Goal: Transaction & Acquisition: Purchase product/service

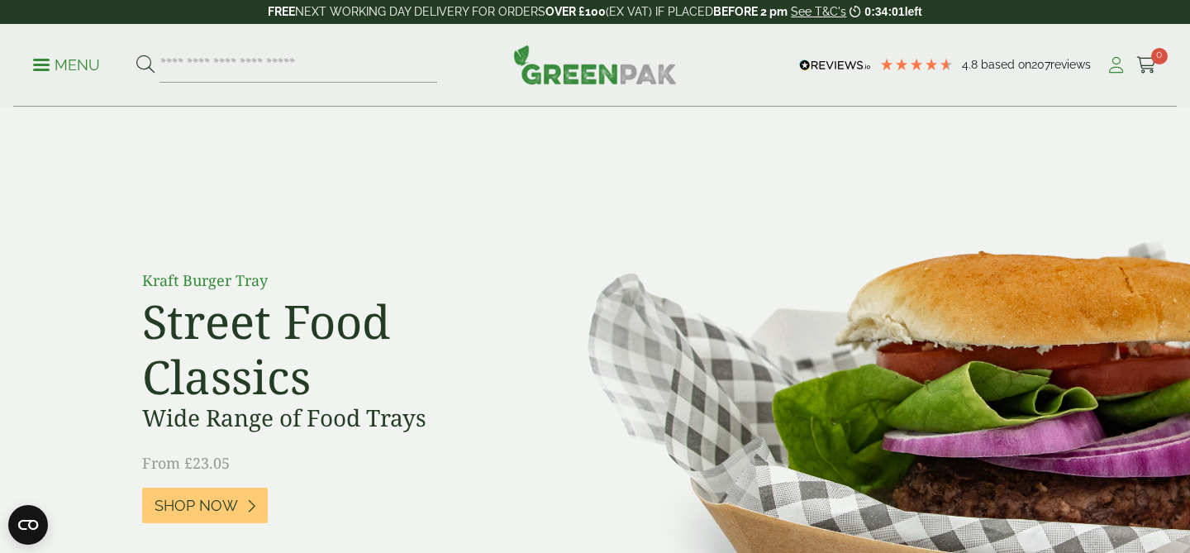
click at [1109, 64] on icon at bounding box center [1115, 65] width 21 height 17
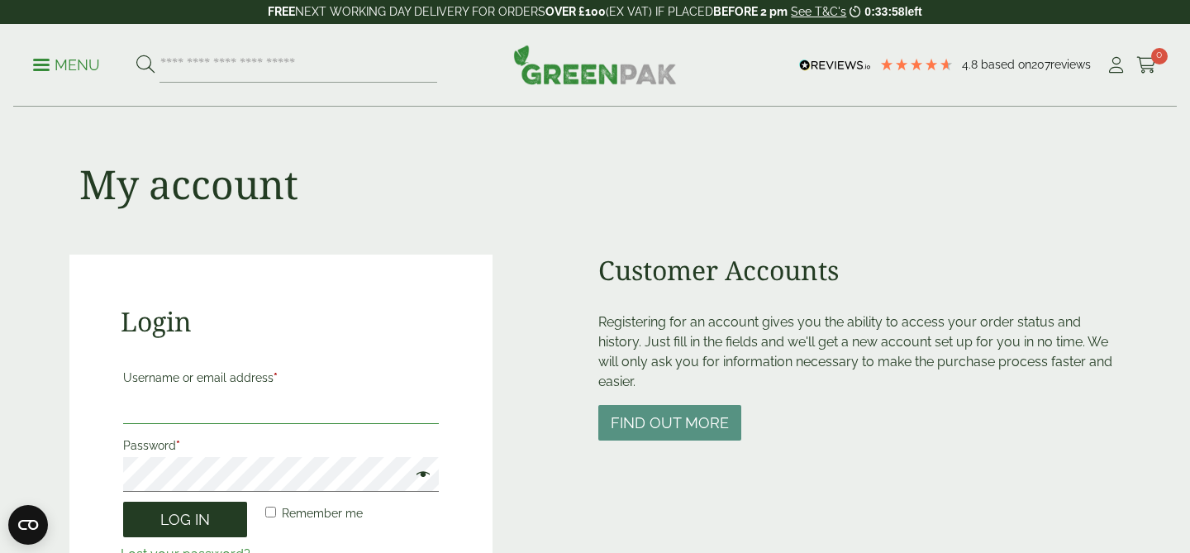
type input "**********"
click at [169, 520] on button "Log in" at bounding box center [185, 519] width 124 height 36
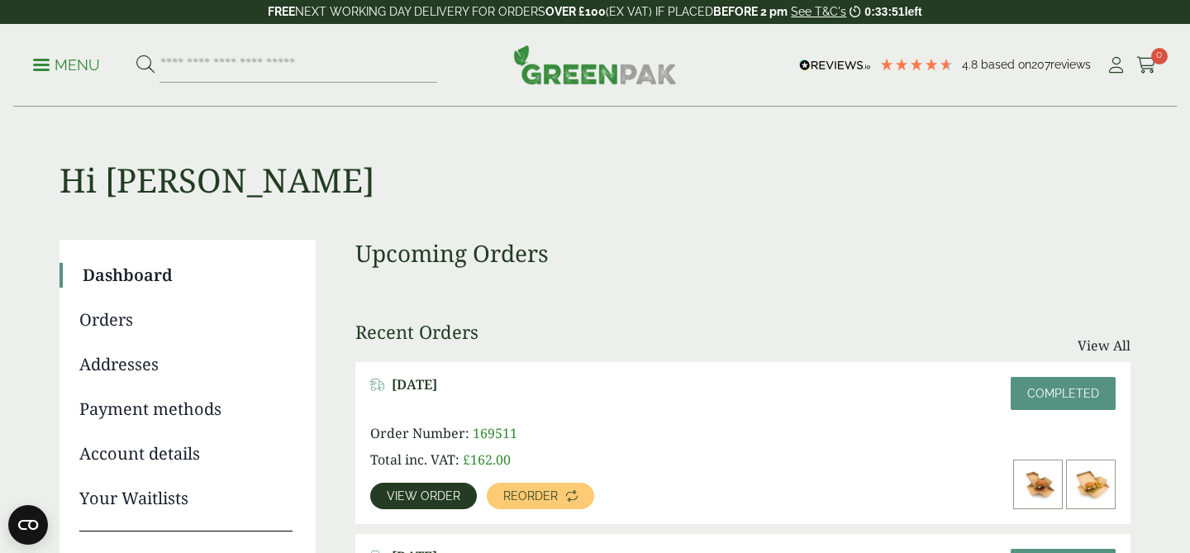
click at [444, 491] on span "View order" at bounding box center [424, 496] width 74 height 12
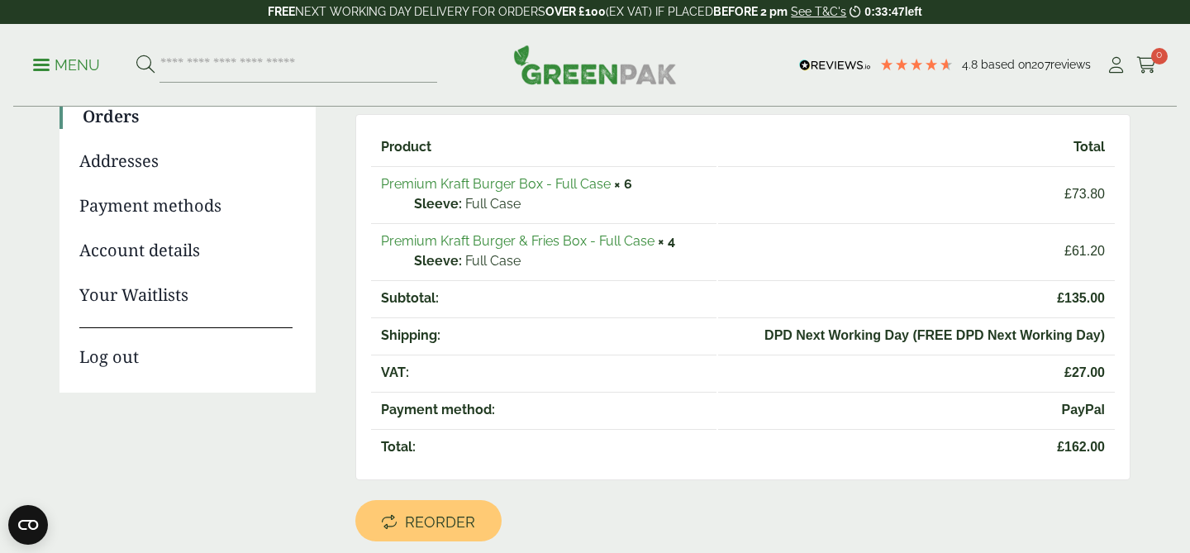
scroll to position [225, 0]
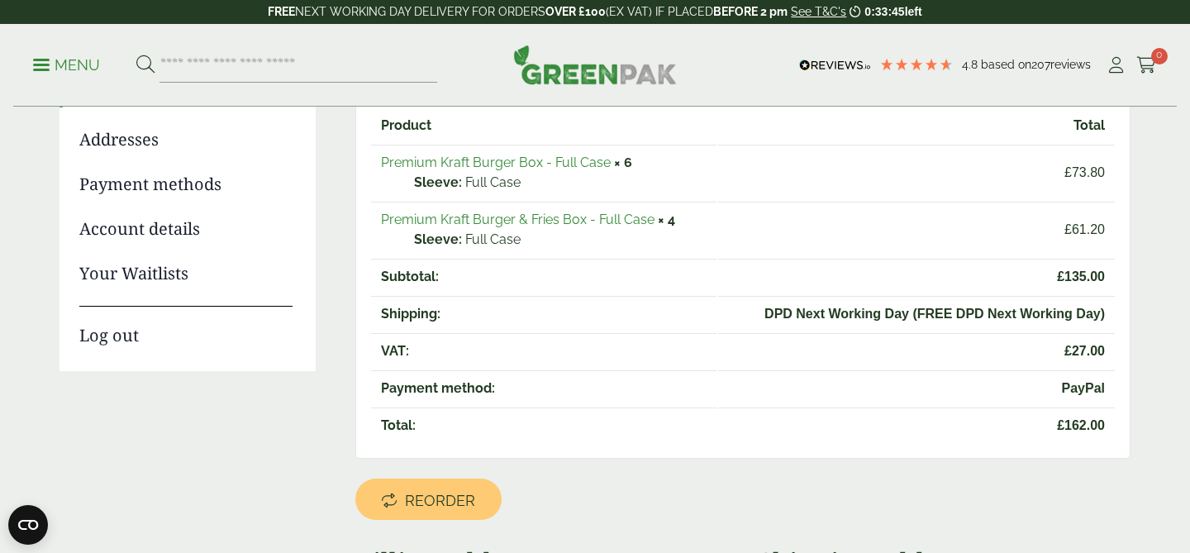
click at [435, 503] on span "Reorder" at bounding box center [440, 500] width 70 height 18
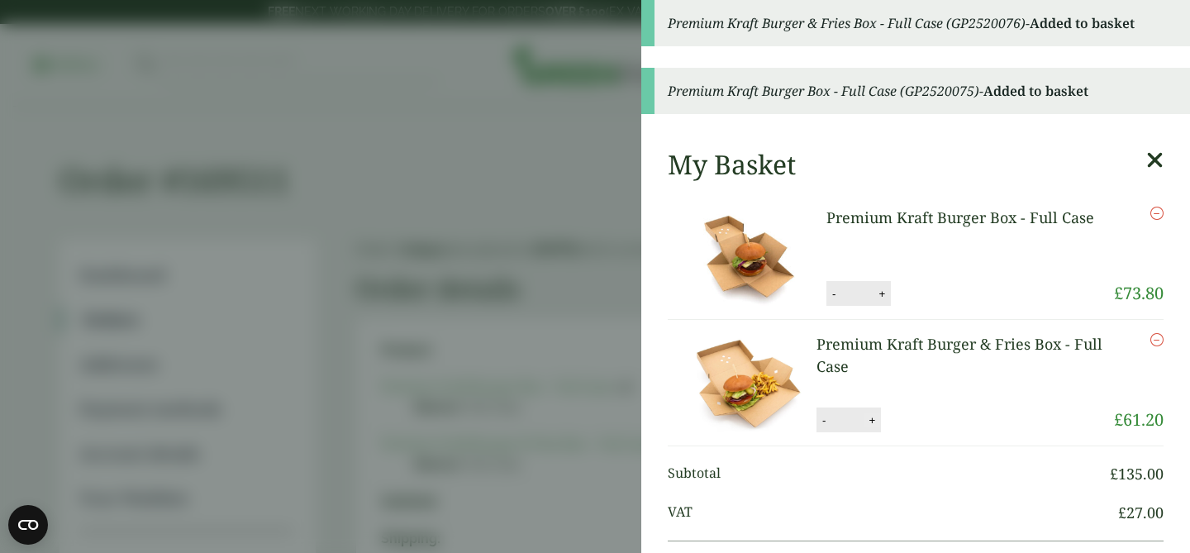
click at [871, 420] on button "+" at bounding box center [871, 420] width 17 height 14
type input "*"
click at [881, 296] on button "+" at bounding box center [881, 294] width 17 height 14
type input "*"
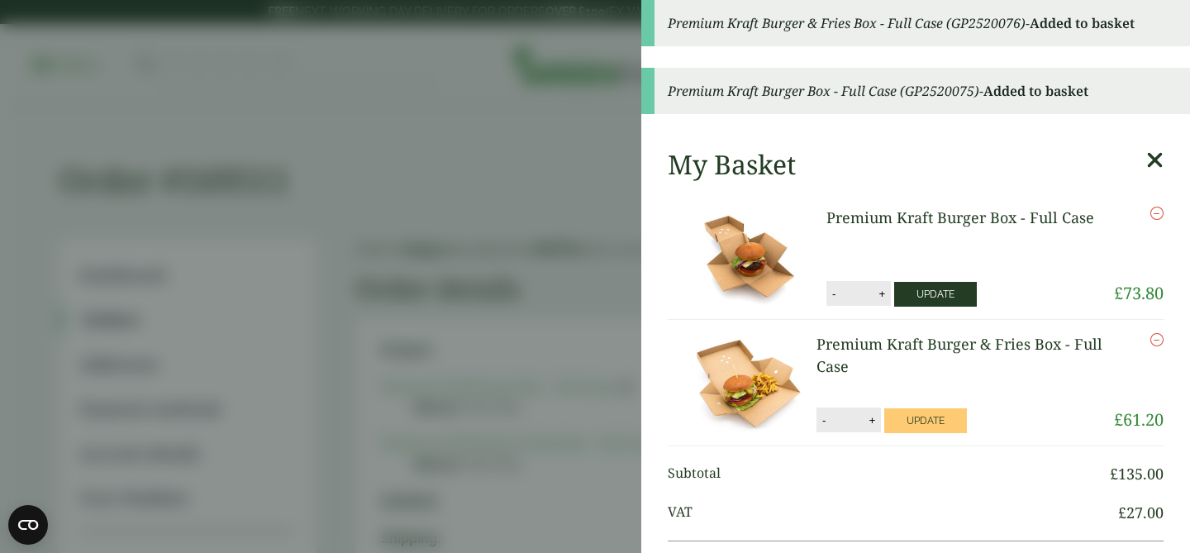
click at [920, 296] on button "Update" at bounding box center [935, 294] width 83 height 25
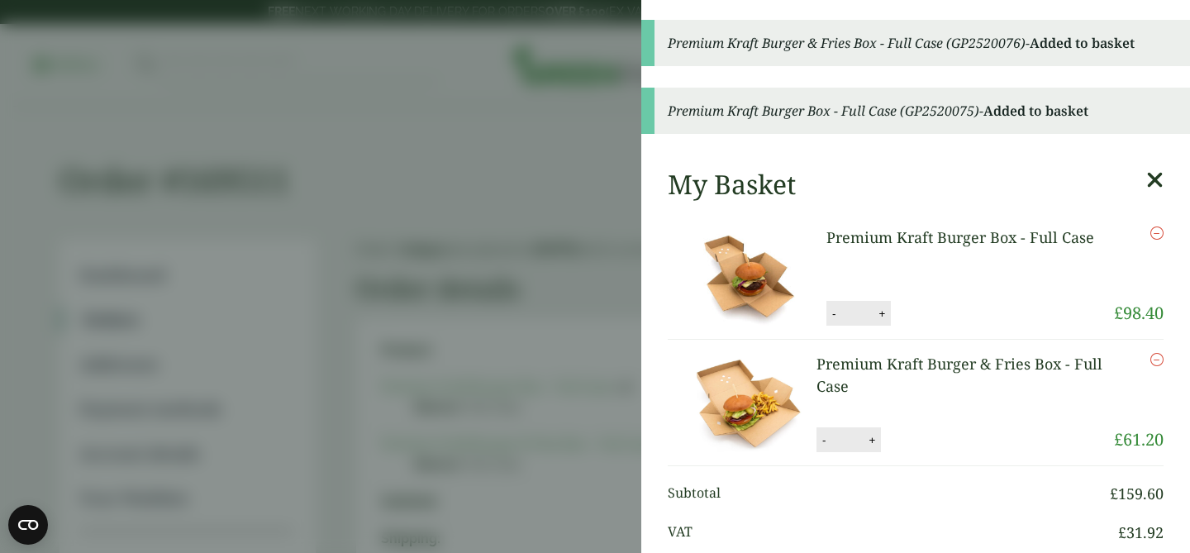
scroll to position [66, 0]
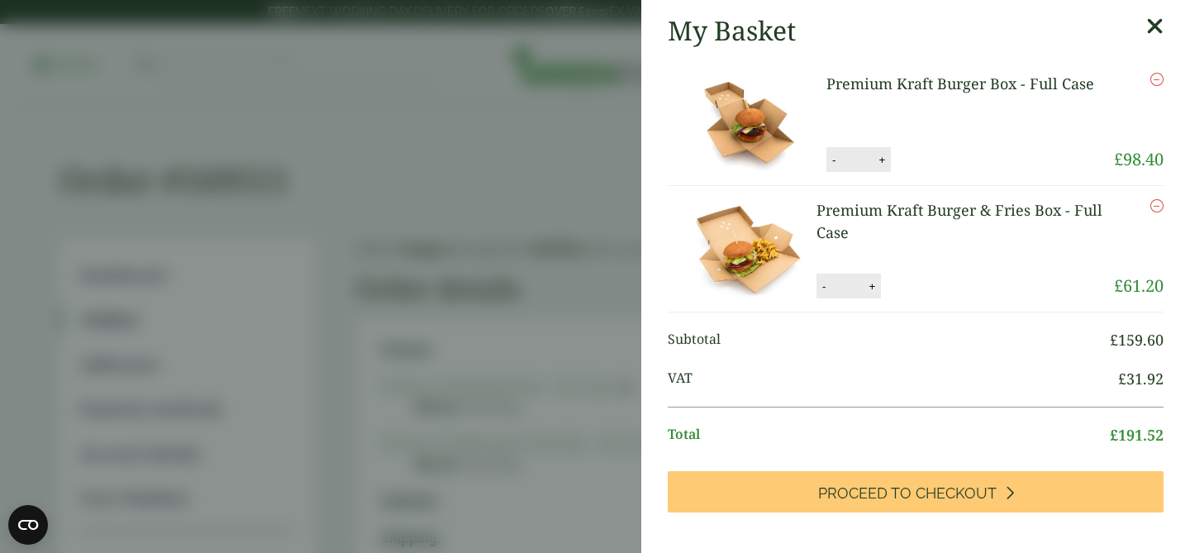
click at [871, 291] on button "+" at bounding box center [871, 286] width 17 height 14
type input "*"
click at [942, 286] on button "Update" at bounding box center [925, 286] width 83 height 25
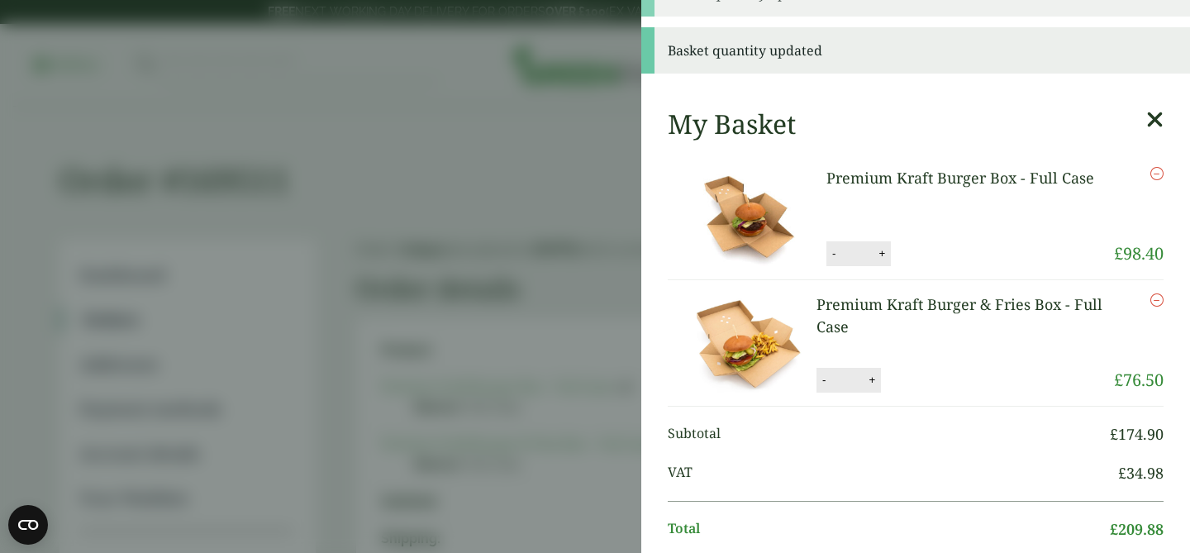
scroll to position [0, 0]
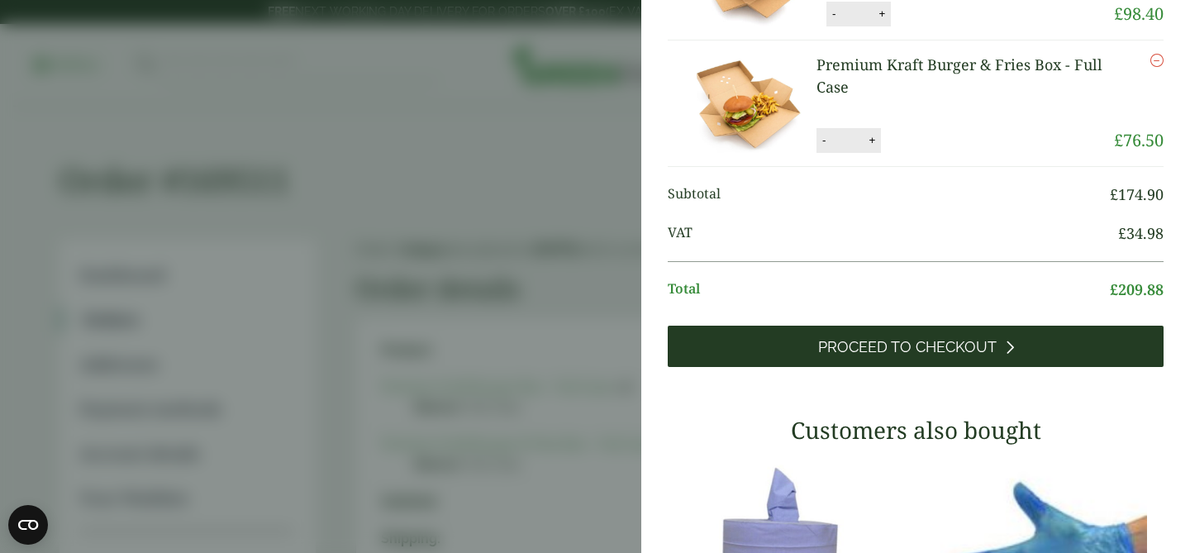
click at [900, 338] on span "Proceed to Checkout" at bounding box center [907, 347] width 178 height 18
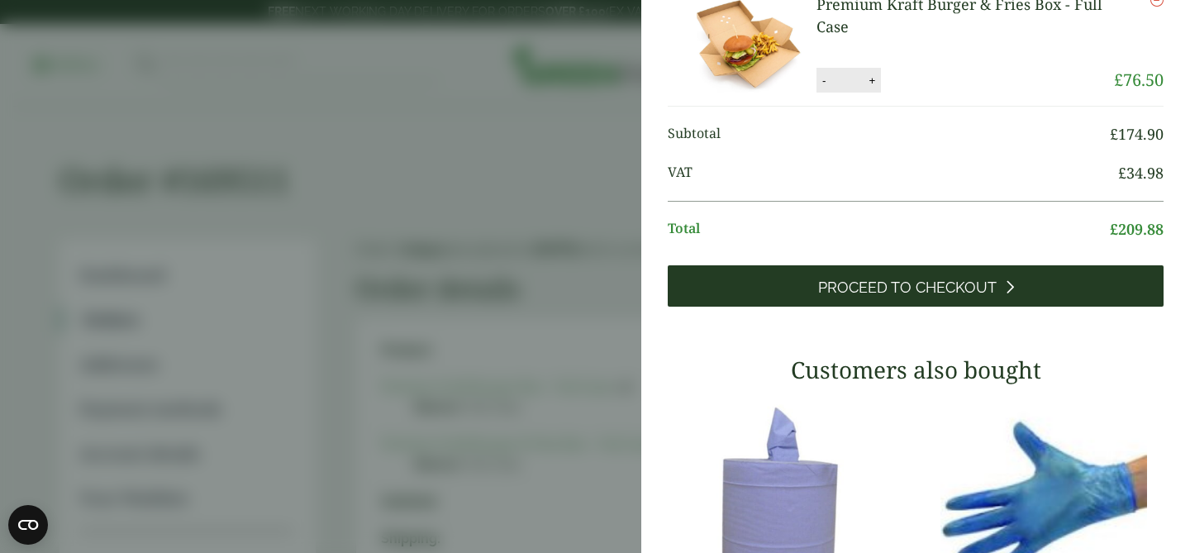
scroll to position [259, 0]
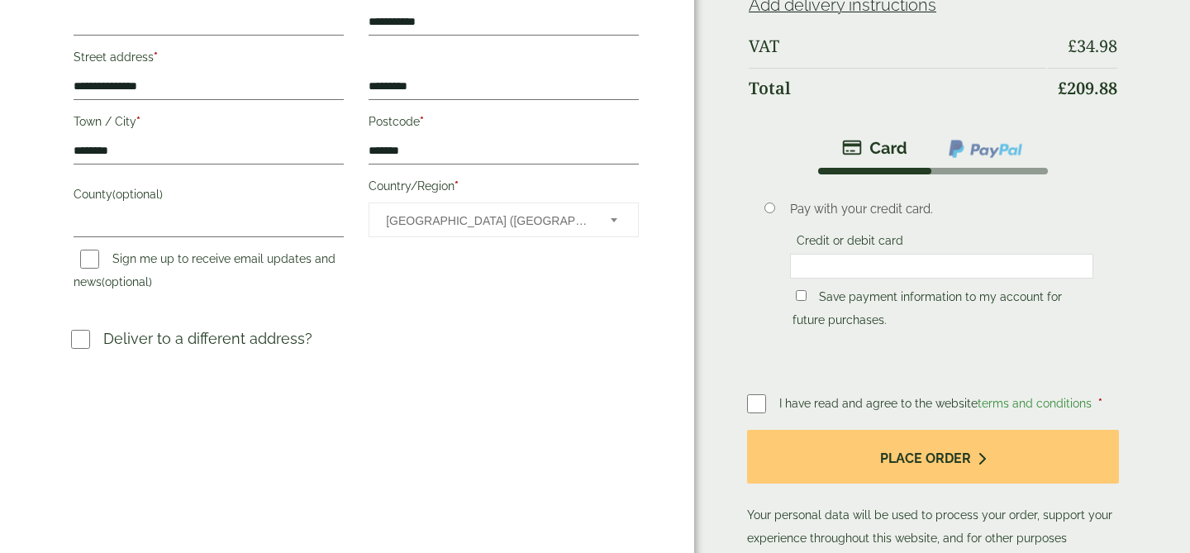
scroll to position [437, 0]
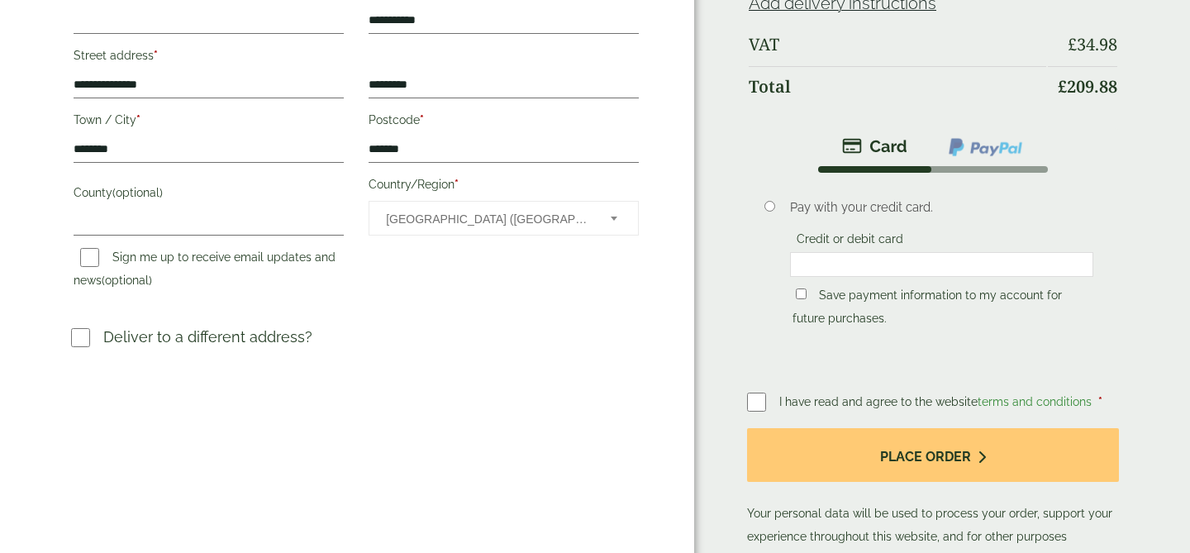
click at [964, 160] on li at bounding box center [985, 147] width 116 height 38
click at [965, 147] on img at bounding box center [985, 146] width 77 height 21
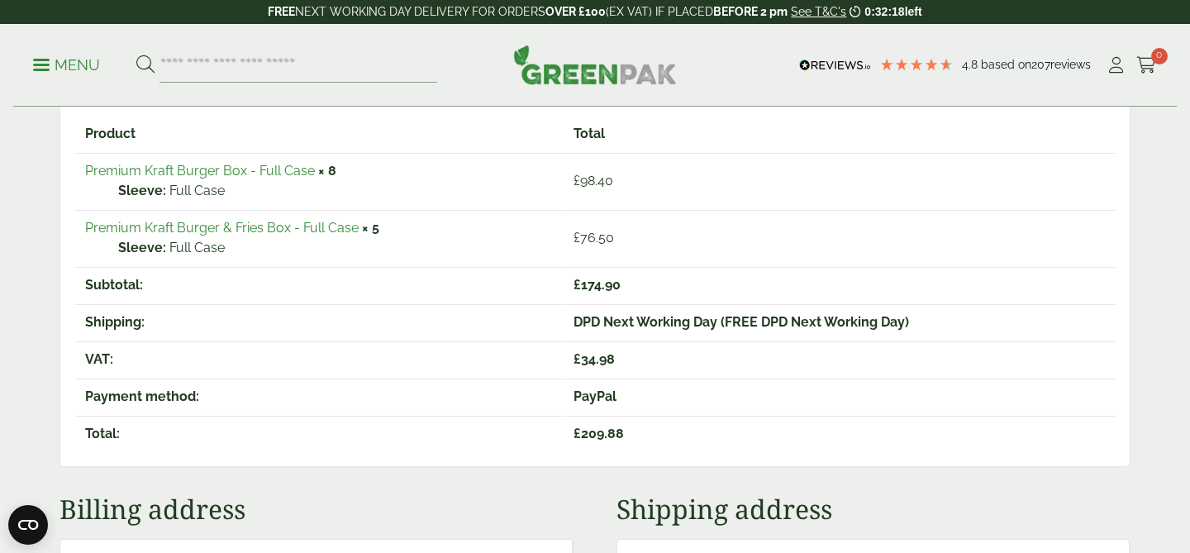
scroll to position [297, 0]
